Goal: Task Accomplishment & Management: Use online tool/utility

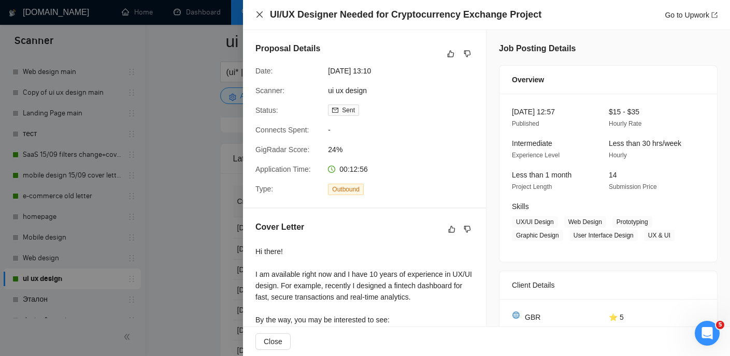
click at [260, 13] on icon "close" at bounding box center [259, 14] width 6 height 6
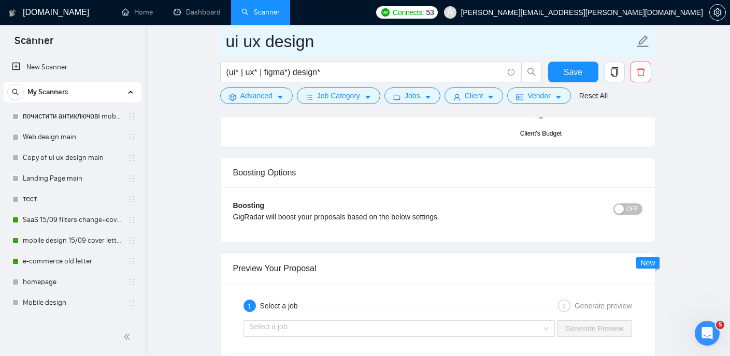
click at [368, 33] on input "ui ux design" at bounding box center [430, 41] width 408 height 26
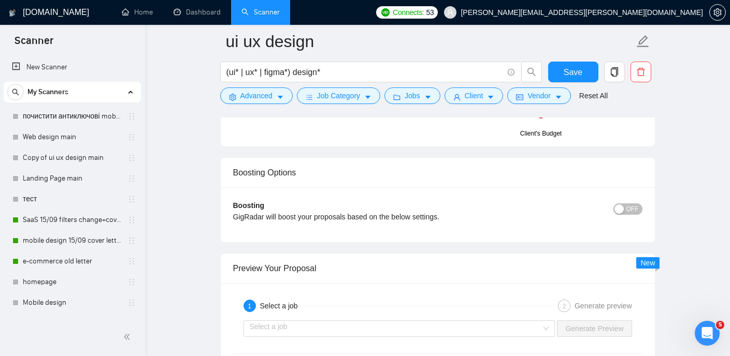
drag, startPoint x: 690, startPoint y: 95, endPoint x: 683, endPoint y: 93, distance: 7.0
